Goal: Task Accomplishment & Management: Use online tool/utility

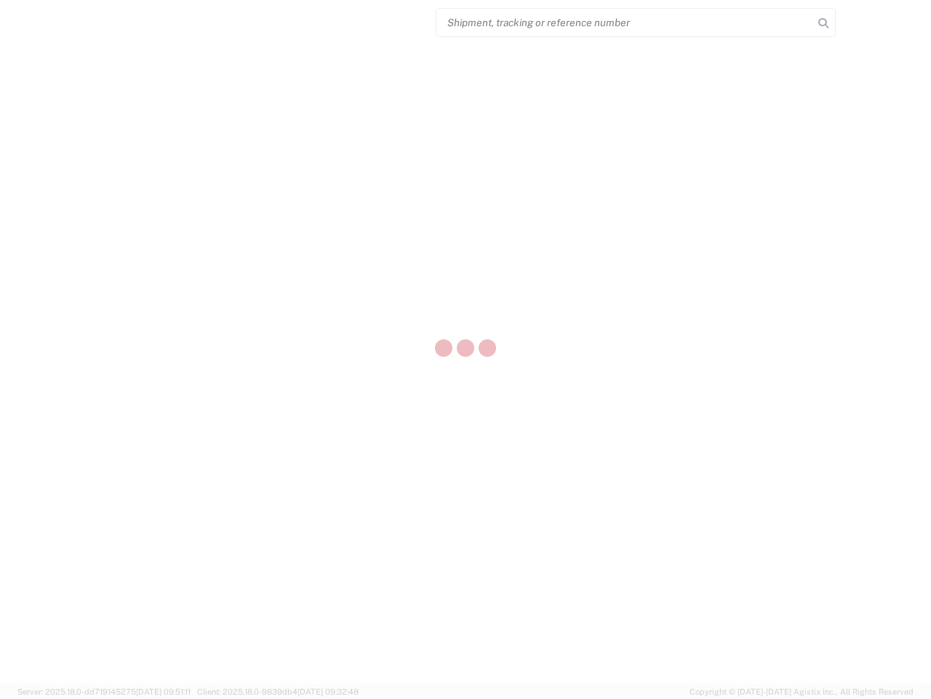
select select "US"
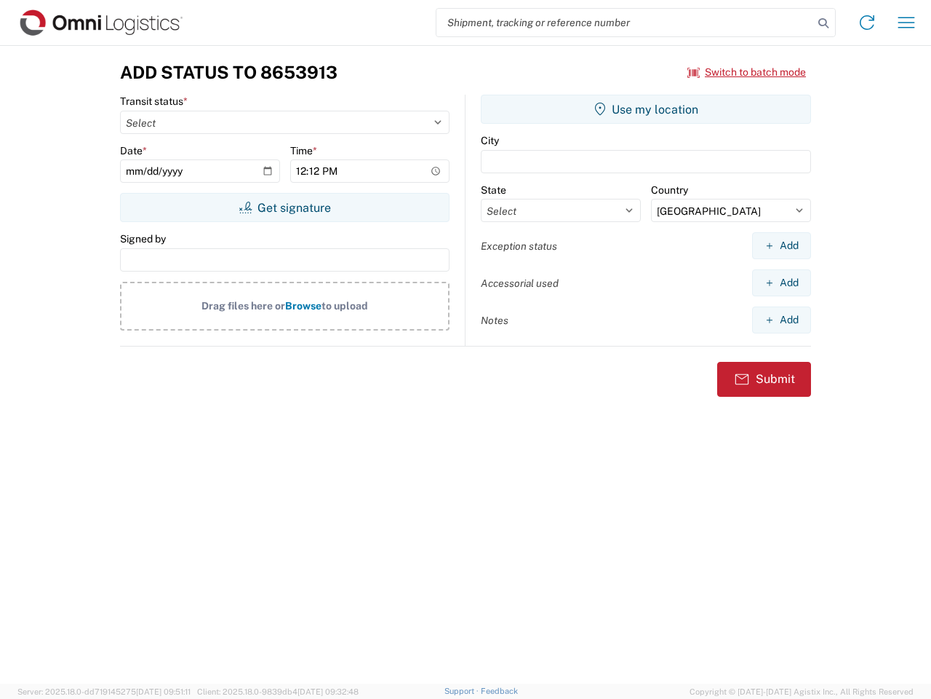
click at [625, 23] on input "search" at bounding box center [625, 23] width 377 height 28
click at [824, 23] on icon at bounding box center [824, 23] width 20 height 20
click at [867, 23] on icon at bounding box center [867, 22] width 23 height 23
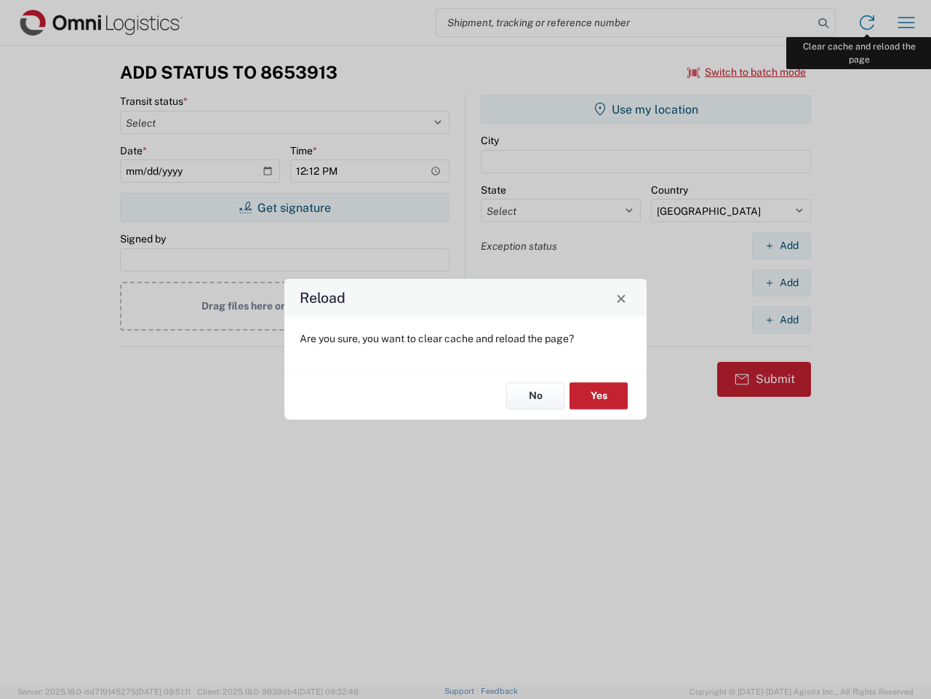
click at [907, 23] on div "Reload Are you sure, you want to clear cache and reload the page? No Yes" at bounding box center [465, 349] width 931 height 699
click at [747, 72] on div "Reload Are you sure, you want to clear cache and reload the page? No Yes" at bounding box center [465, 349] width 931 height 699
click at [285, 207] on div "Reload Are you sure, you want to clear cache and reload the page? No Yes" at bounding box center [465, 349] width 931 height 699
click at [646, 109] on div "Reload Are you sure, you want to clear cache and reload the page? No Yes" at bounding box center [465, 349] width 931 height 699
click at [782, 245] on div "Reload Are you sure, you want to clear cache and reload the page? No Yes" at bounding box center [465, 349] width 931 height 699
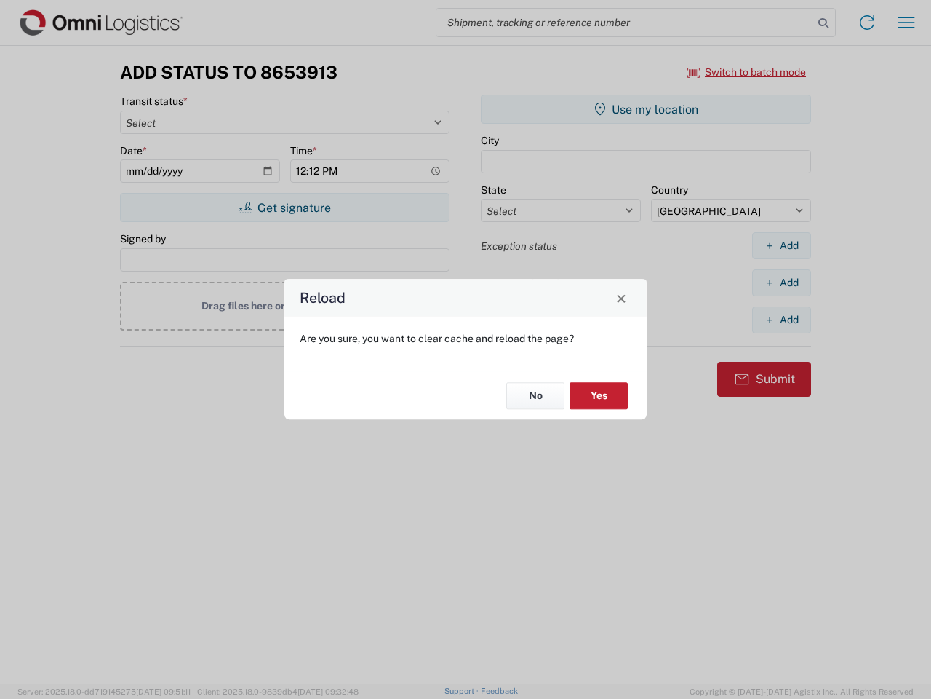
click at [782, 282] on div "Reload Are you sure, you want to clear cache and reload the page? No Yes" at bounding box center [465, 349] width 931 height 699
click at [782, 319] on div "Reload Are you sure, you want to clear cache and reload the page? No Yes" at bounding box center [465, 349] width 931 height 699
